Goal: Transaction & Acquisition: Purchase product/service

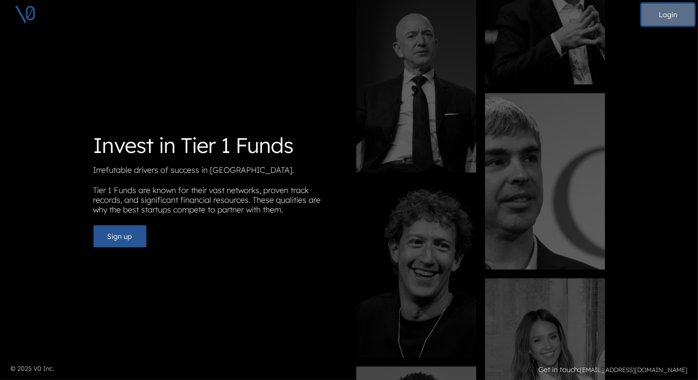
click at [672, 9] on button "Login" at bounding box center [667, 15] width 53 height 22
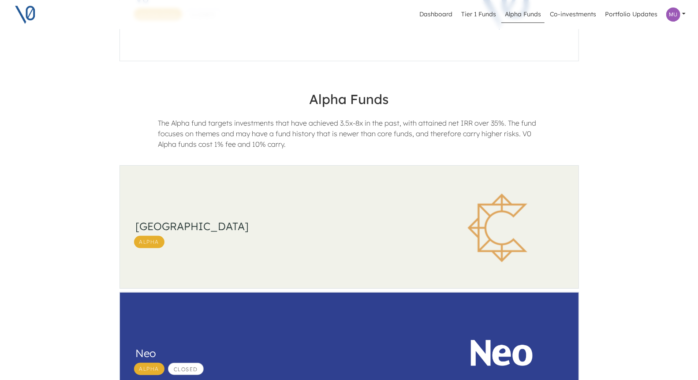
scroll to position [208, 0]
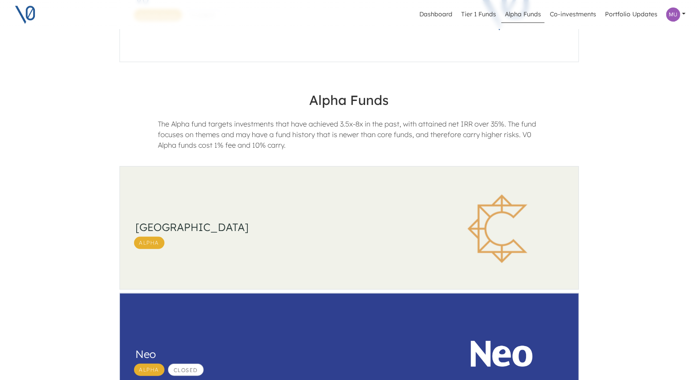
click at [491, 221] on img at bounding box center [502, 229] width 132 height 110
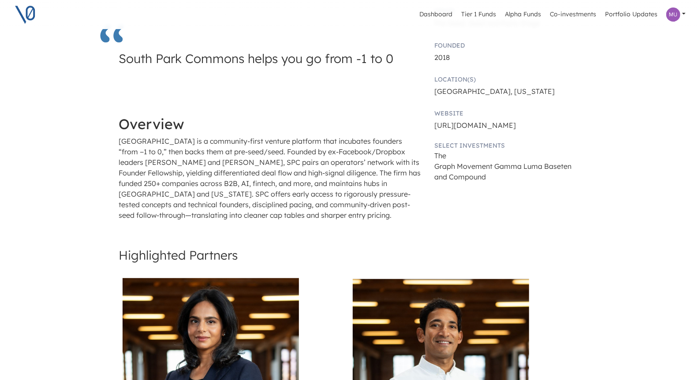
scroll to position [224, 0]
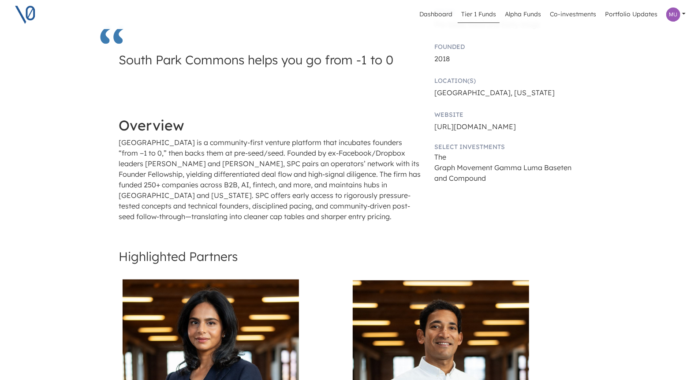
click at [476, 17] on link "Tier 1 Funds" at bounding box center [479, 14] width 42 height 17
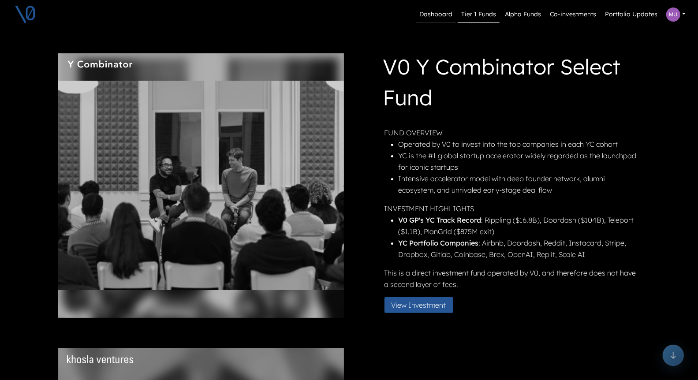
click at [438, 13] on link "Dashboard" at bounding box center [436, 14] width 40 height 17
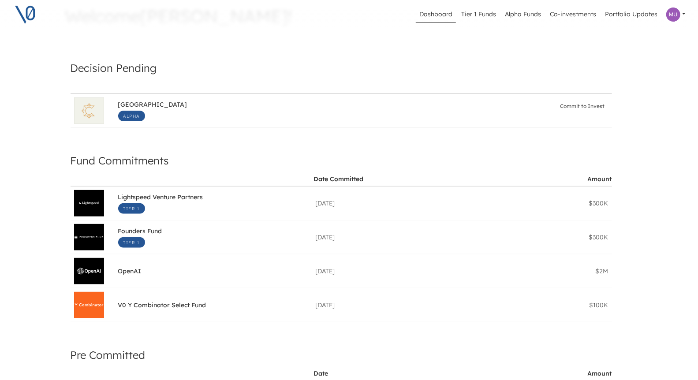
scroll to position [67, 0]
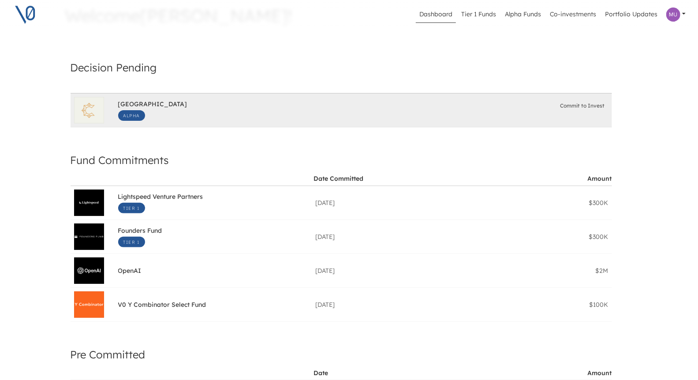
click at [397, 105] on div "South Park Commons Alpha Commit to Invest" at bounding box center [363, 110] width 490 height 28
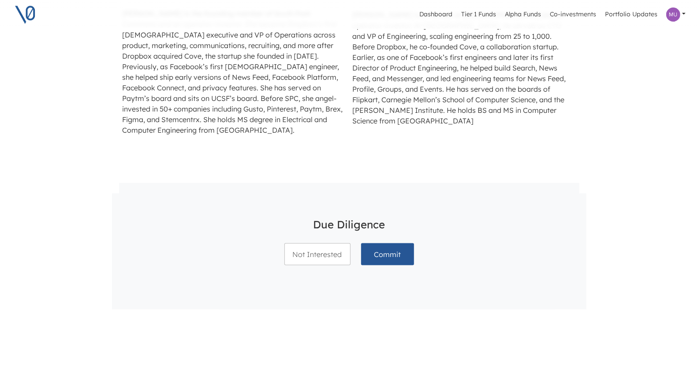
scroll to position [721, 0]
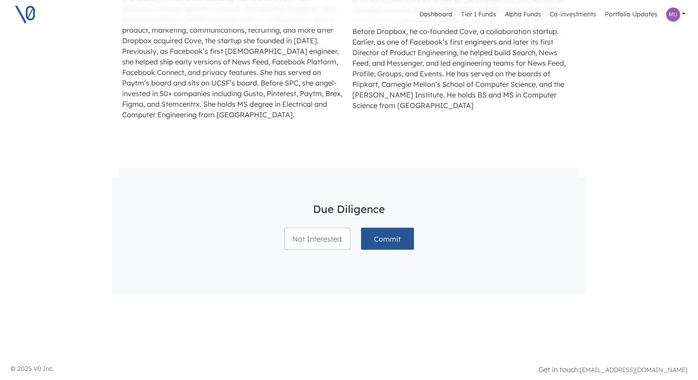
click at [355, 207] on h4 "Due Diligence" at bounding box center [349, 209] width 79 height 20
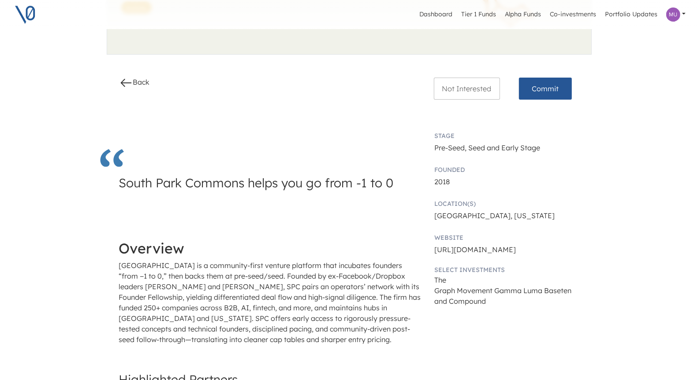
scroll to position [0, 0]
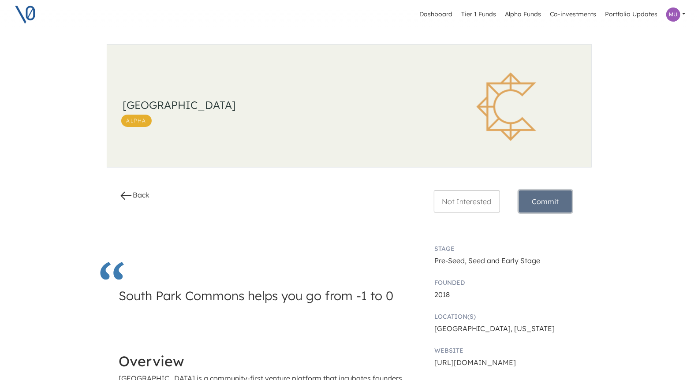
click at [544, 195] on button "Commit" at bounding box center [545, 201] width 53 height 22
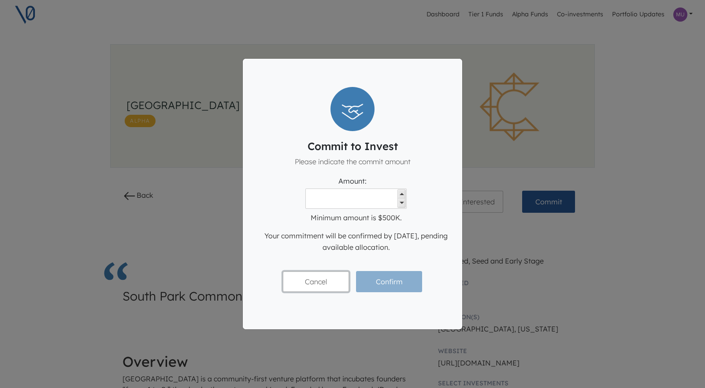
click at [324, 283] on button "Cancel" at bounding box center [316, 281] width 66 height 20
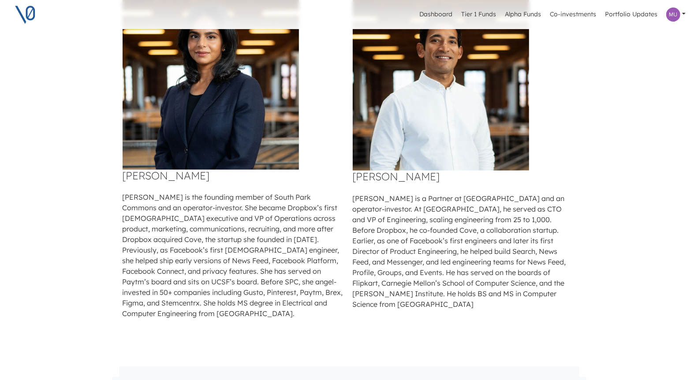
scroll to position [541, 0]
